Goal: Information Seeking & Learning: Find specific page/section

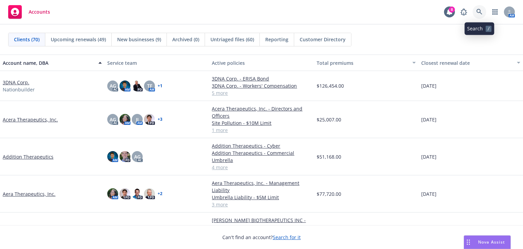
click at [477, 17] on link at bounding box center [480, 12] width 14 height 14
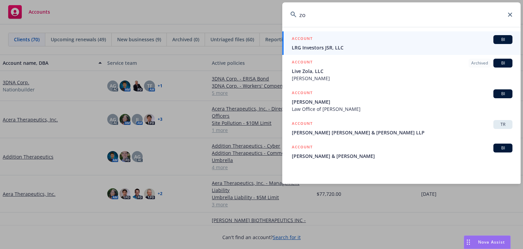
type input "z"
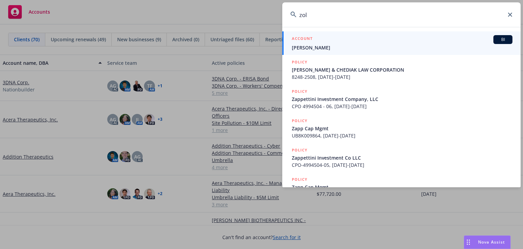
type input "[PERSON_NAME]"
